Goal: Find specific page/section: Find specific page/section

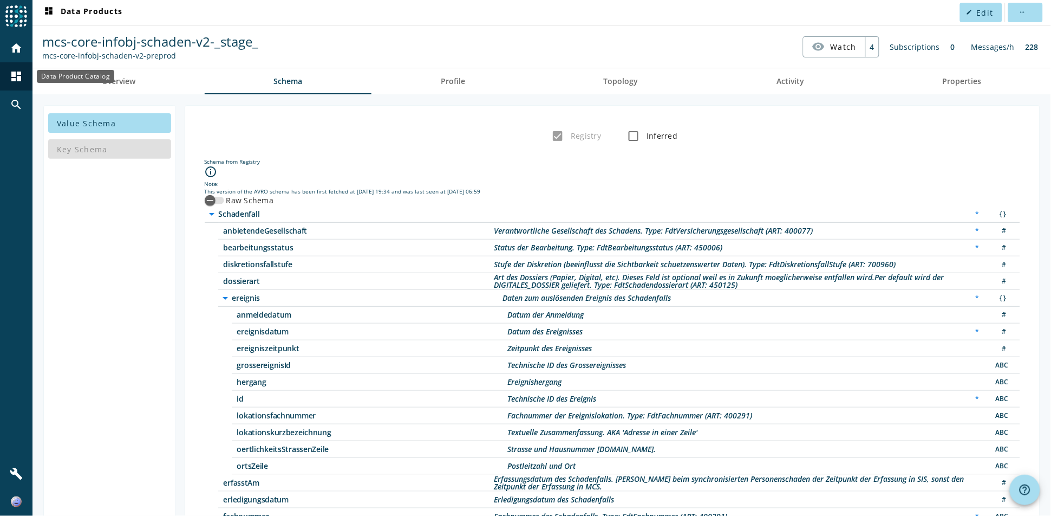
click at [17, 79] on mat-icon "dashboard" at bounding box center [16, 76] width 13 height 13
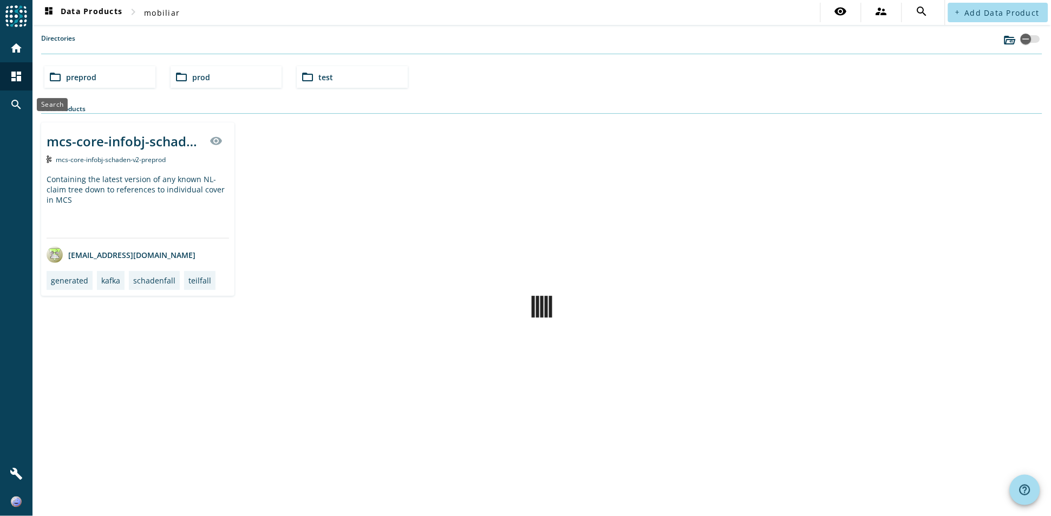
click at [19, 103] on mat-icon "search" at bounding box center [16, 104] width 13 height 13
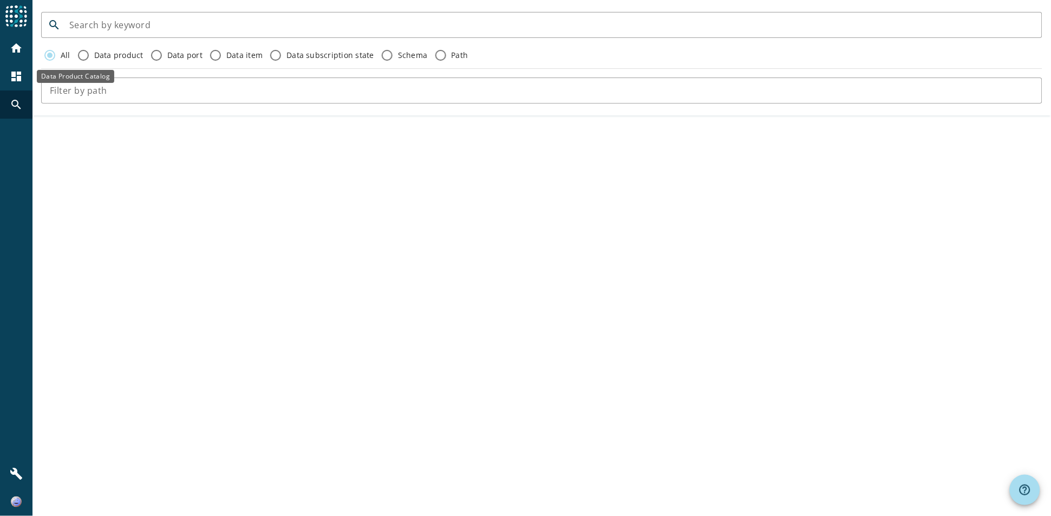
click at [21, 70] on mat-icon "dashboard" at bounding box center [16, 76] width 13 height 13
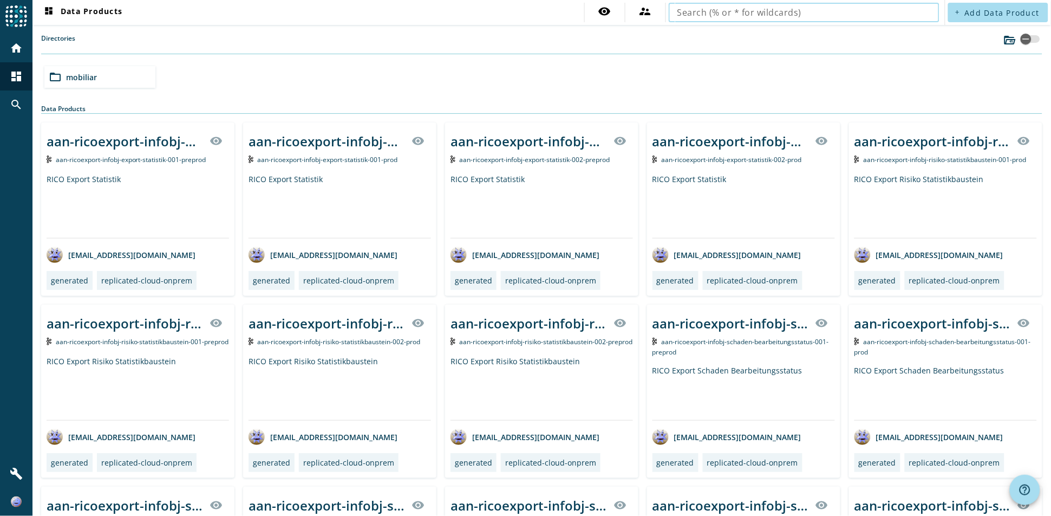
click at [831, 9] on input "text" at bounding box center [803, 12] width 253 height 13
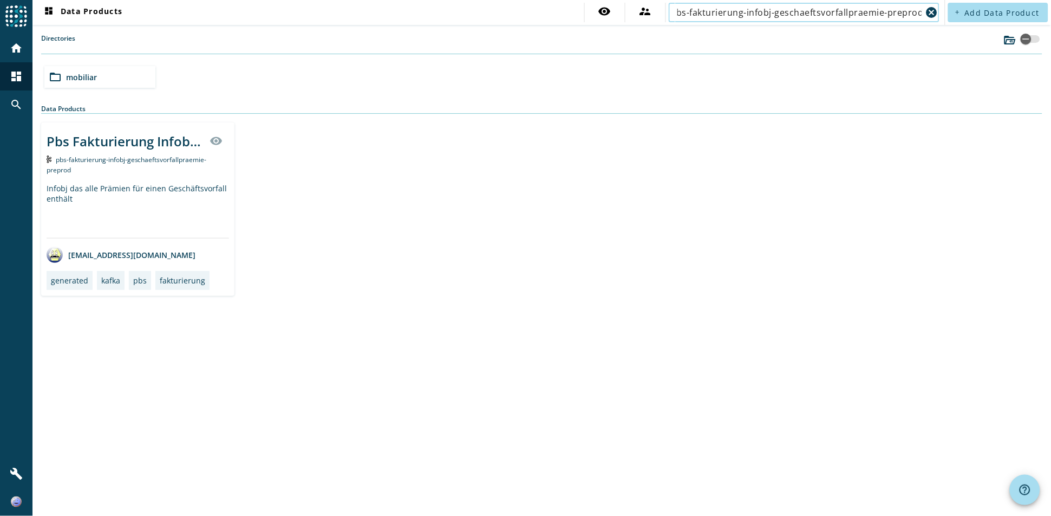
type input "pbs-fakturierung-infobj-geschaeftsvorfallpraemie-preprod"
click at [122, 227] on div "Infobj das alle Prämien für einen Geschäftsvorfall enthält" at bounding box center [138, 210] width 182 height 55
